Goal: Information Seeking & Learning: Learn about a topic

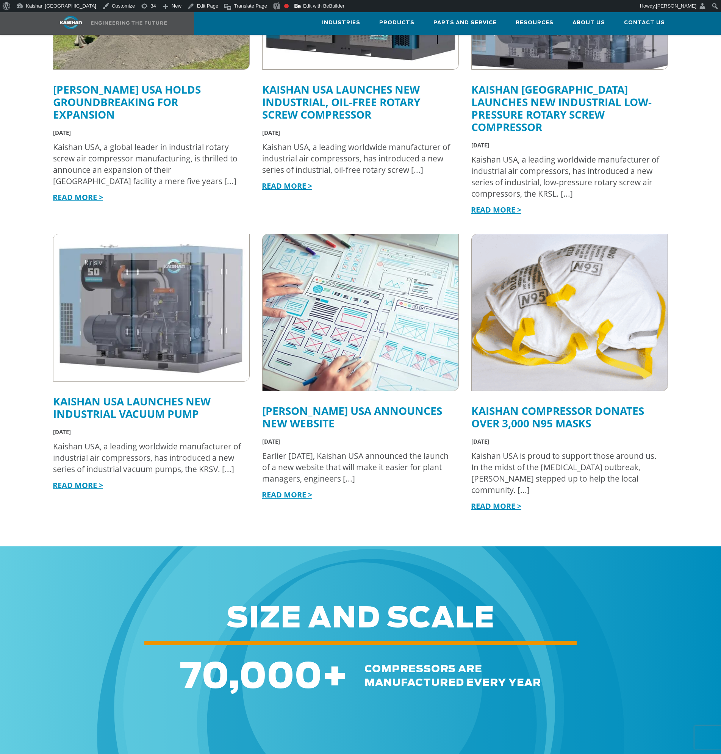
scroll to position [189, 0]
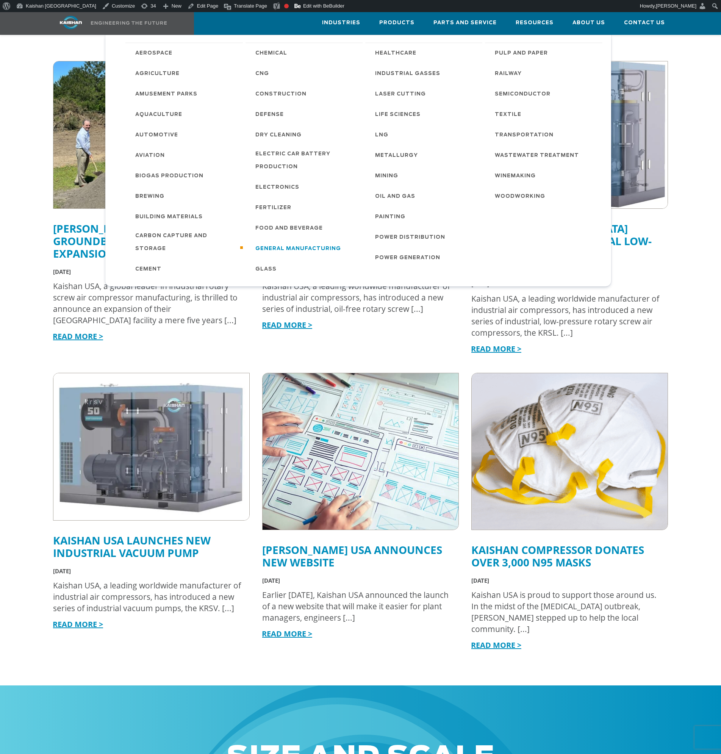
click at [319, 246] on span "General Manufacturing" at bounding box center [298, 248] width 86 height 13
